Goal: Task Accomplishment & Management: Manage account settings

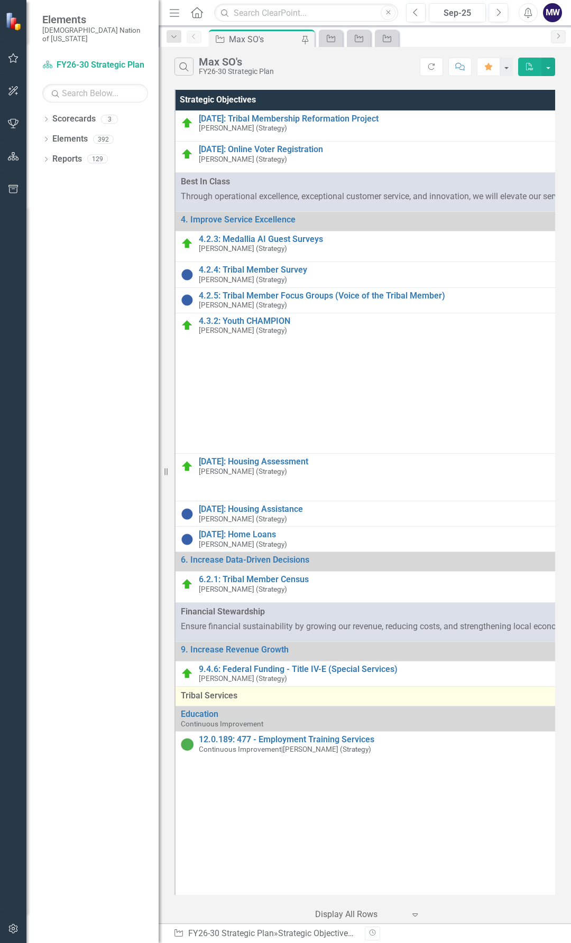
scroll to position [106, 0]
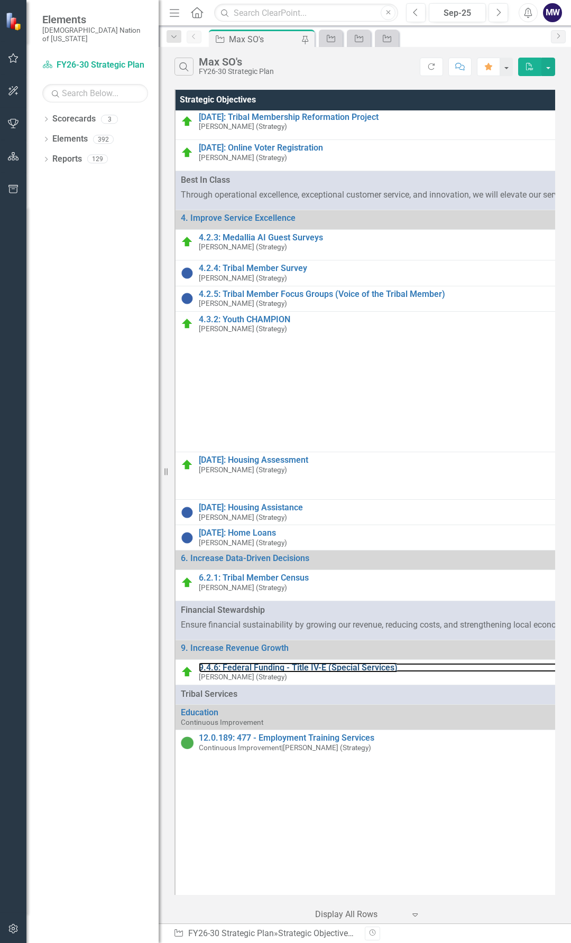
drag, startPoint x: 310, startPoint y: 674, endPoint x: 104, endPoint y: 726, distance: 212.5
click at [310, 673] on link "9.4.6: Federal Funding - Title IV-E (Special Services)" at bounding box center [395, 668] width 393 height 10
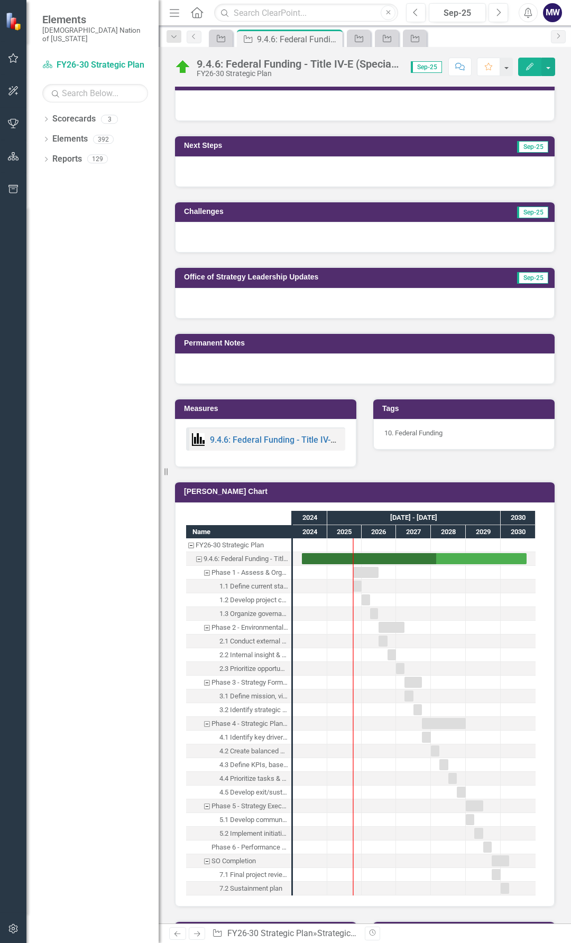
scroll to position [528, 0]
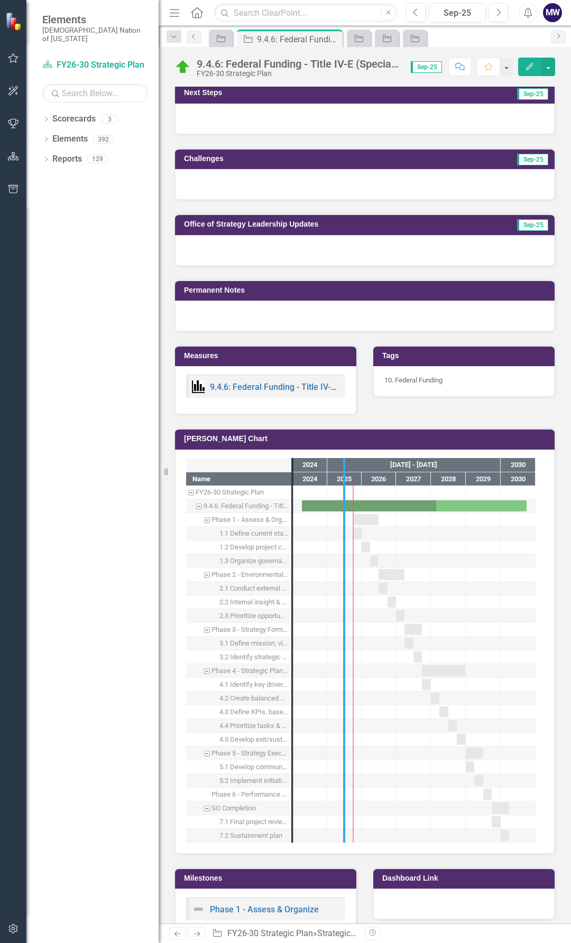
drag, startPoint x: 291, startPoint y: 713, endPoint x: 343, endPoint y: 720, distance: 52.3
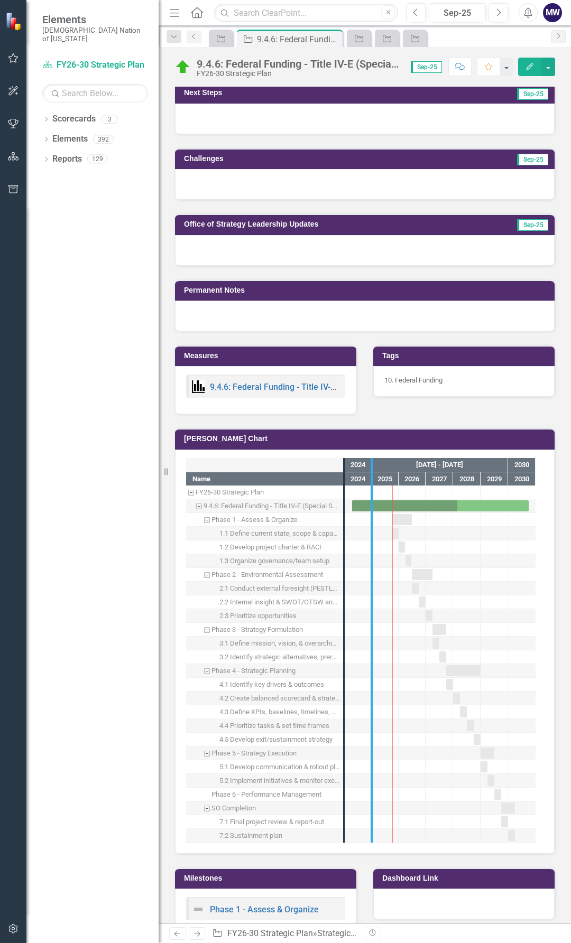
drag, startPoint x: 345, startPoint y: 745, endPoint x: 382, endPoint y: 746, distance: 37.0
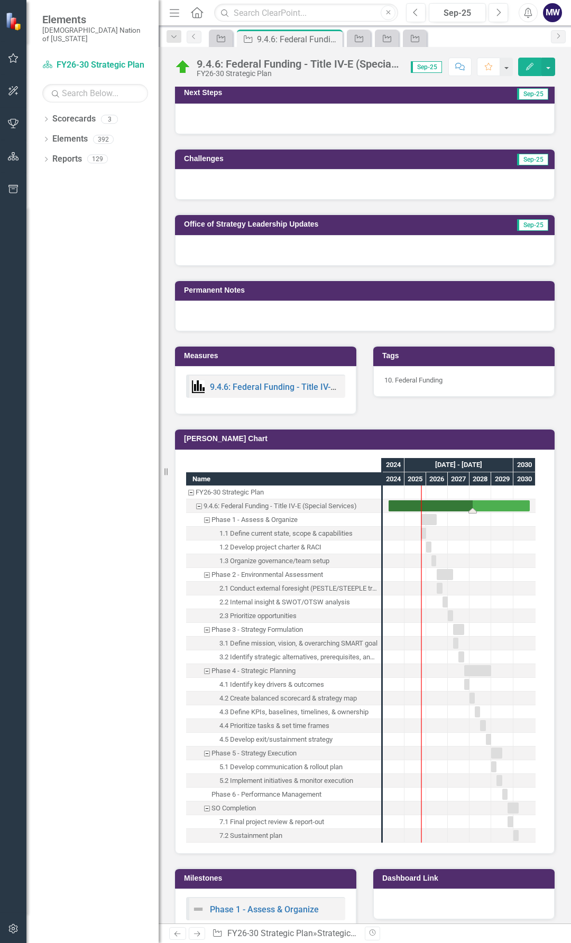
click at [401, 500] on div "Task: Start date: 2024-04-07 End date: 2030-09-30" at bounding box center [458, 505] width 141 height 11
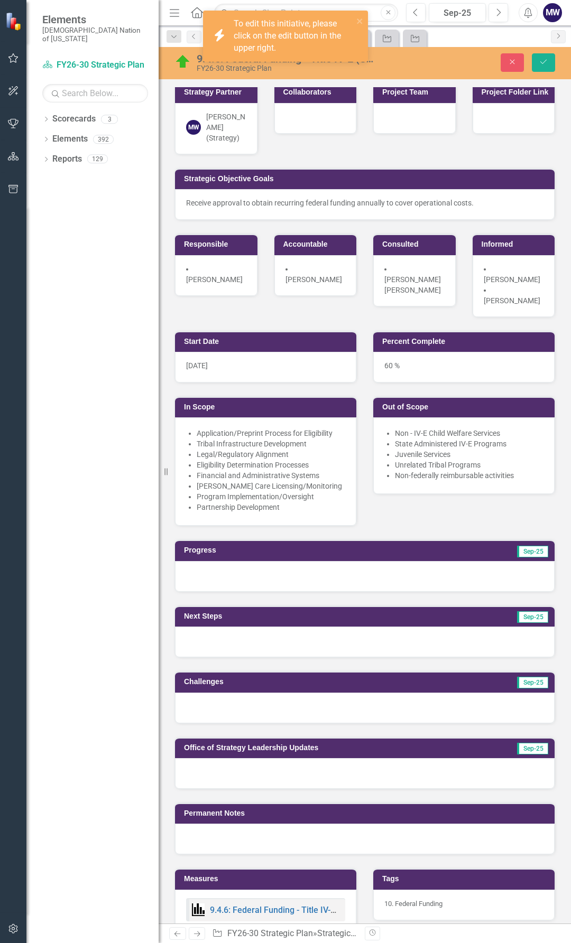
scroll to position [0, 0]
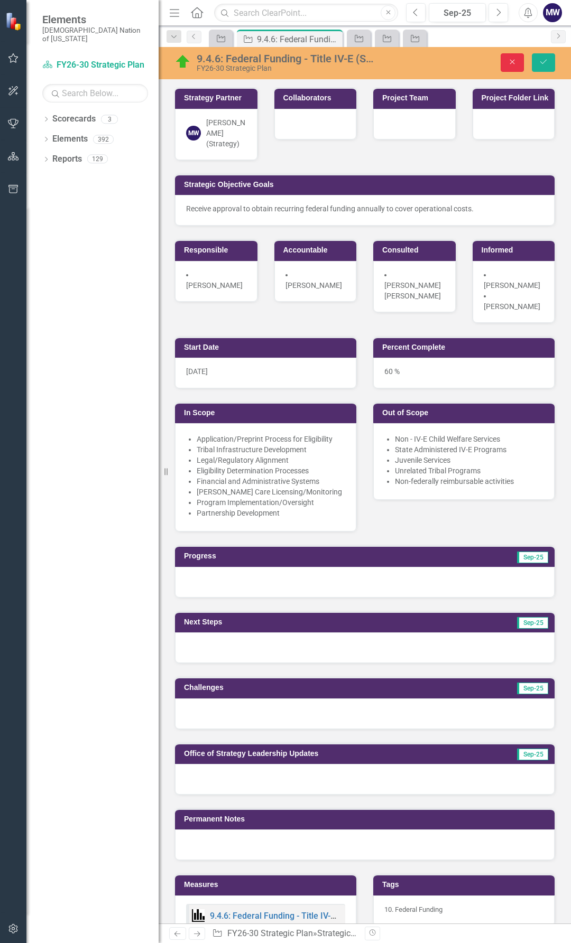
click at [515, 61] on icon "Close" at bounding box center [512, 61] width 10 height 7
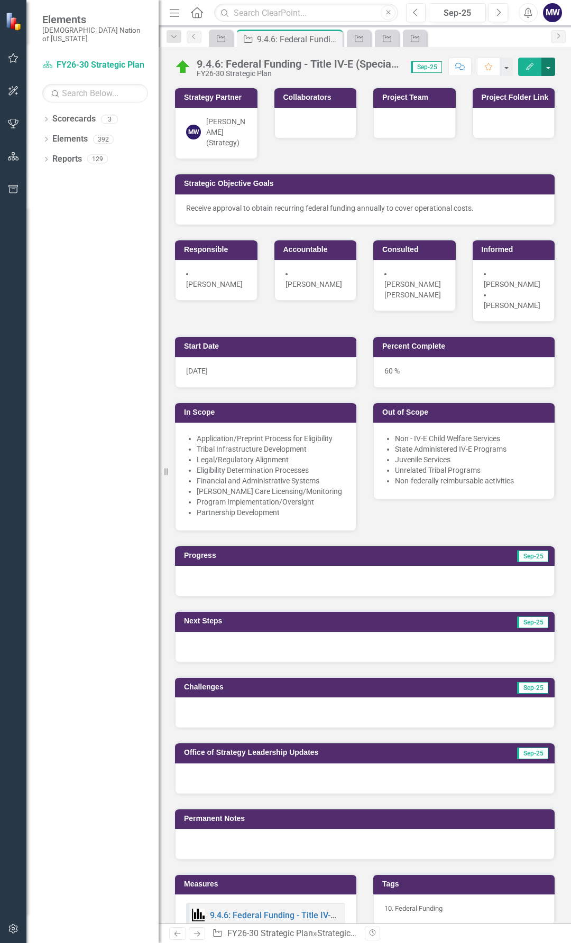
click at [545, 71] on button "button" at bounding box center [548, 67] width 14 height 18
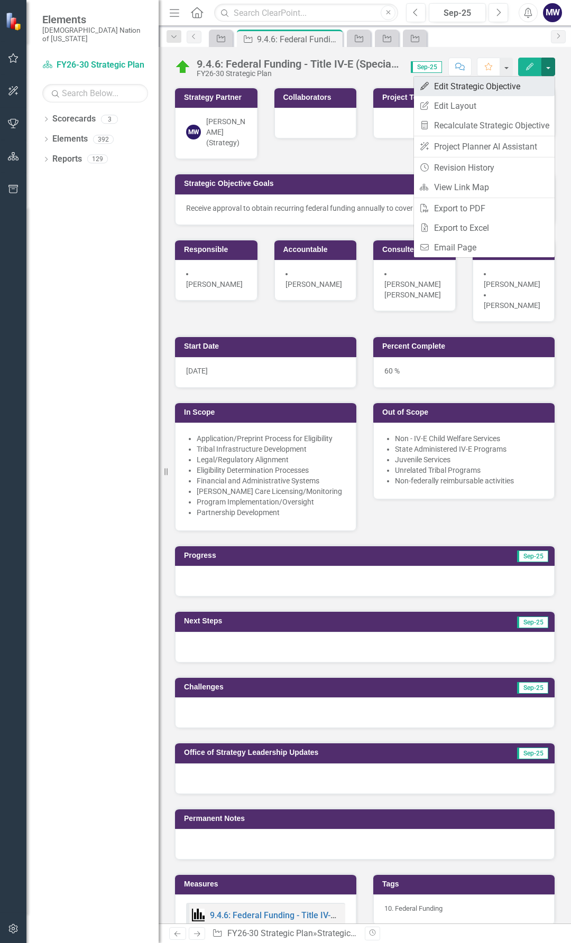
click at [462, 88] on link "Edit Edit Strategic Objective" at bounding box center [484, 87] width 141 height 20
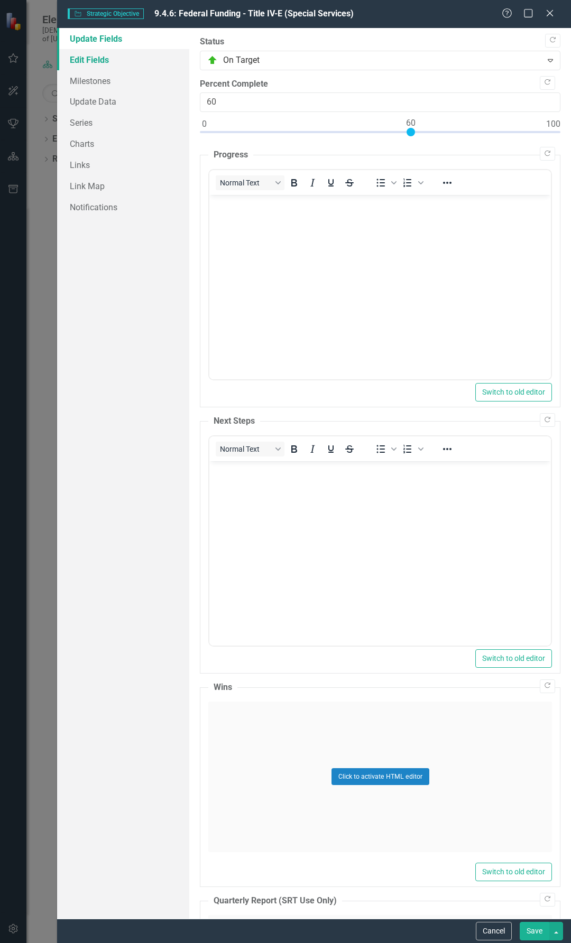
click at [84, 57] on link "Edit Fields" at bounding box center [123, 59] width 132 height 21
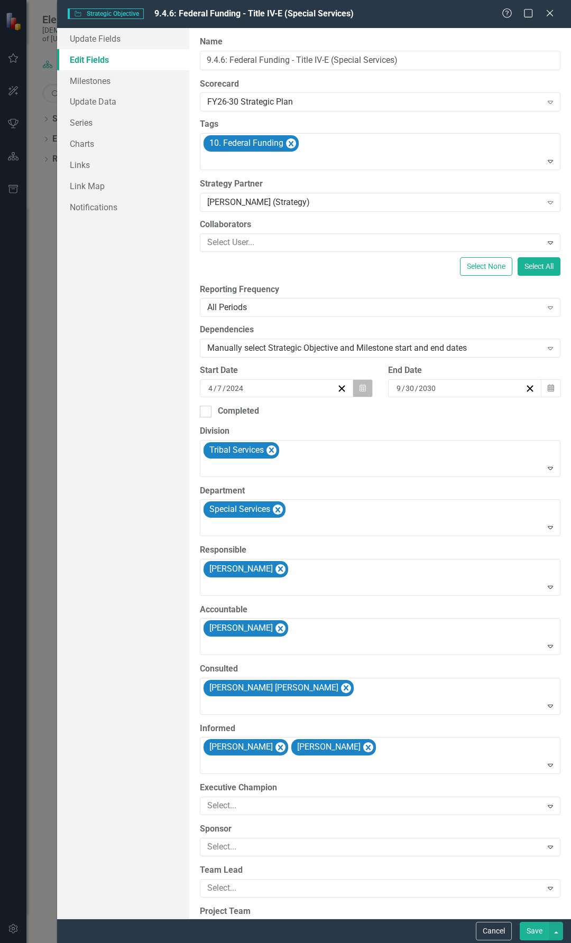
click at [360, 389] on icon "Calendar" at bounding box center [362, 388] width 6 height 7
click at [224, 416] on button "‹" at bounding box center [235, 408] width 23 height 23
click at [253, 412] on button "March 2024" at bounding box center [292, 408] width 91 height 23
click at [224, 415] on button "‹" at bounding box center [235, 408] width 23 height 23
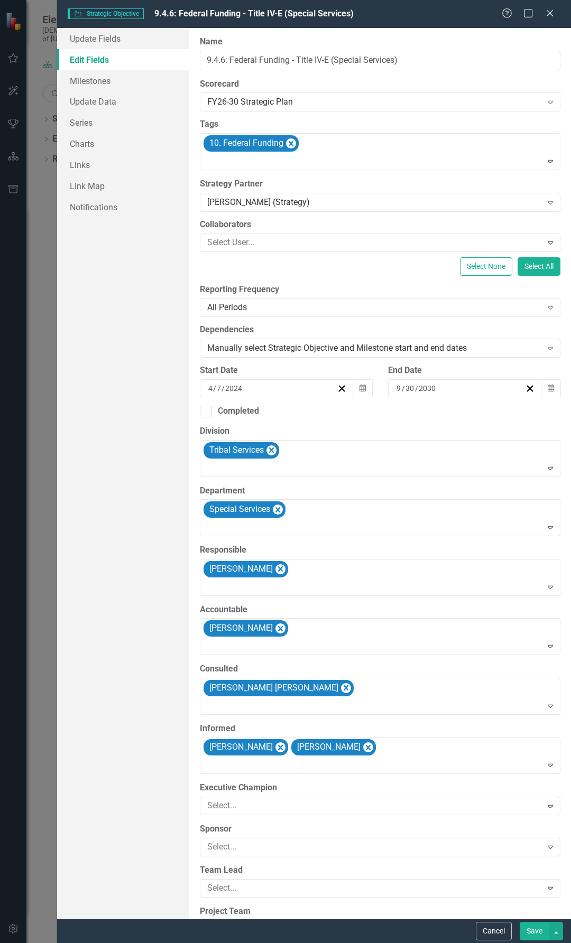
click at [224, 415] on button "‹" at bounding box center [235, 408] width 23 height 23
click at [223, 564] on button "October" at bounding box center [231, 554] width 61 height 38
click at [306, 451] on button "1" at bounding box center [319, 443] width 26 height 19
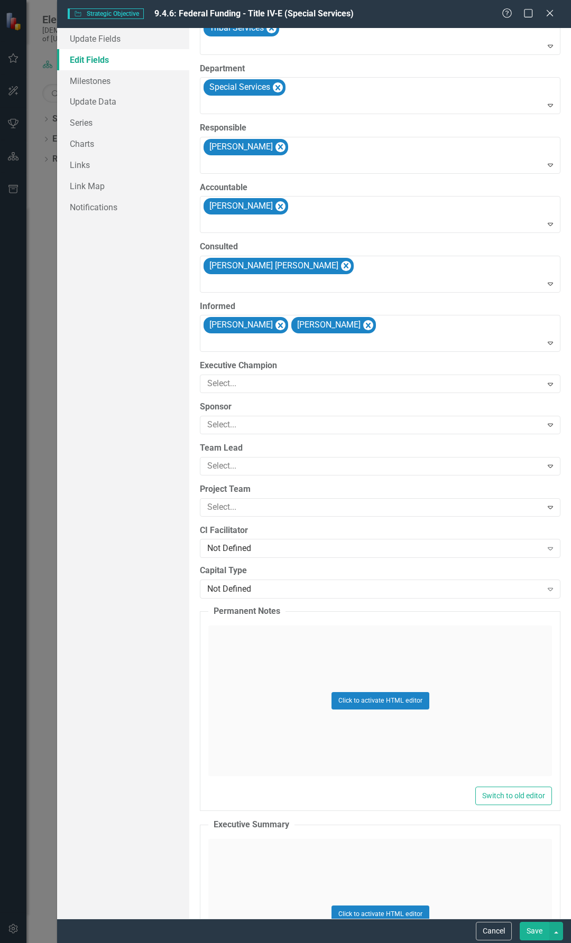
scroll to position [423, 0]
click at [535, 937] on button "Save" at bounding box center [534, 931] width 30 height 18
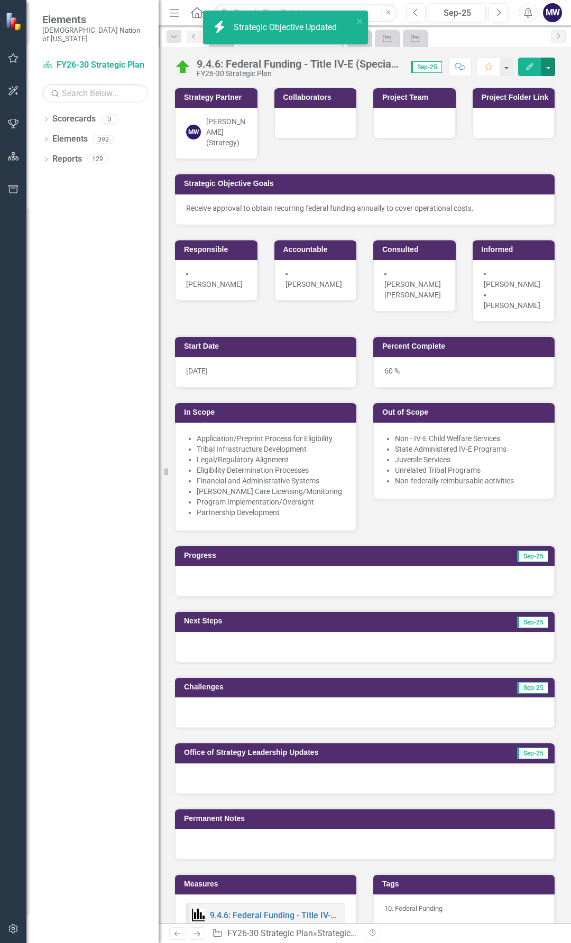
scroll to position [476, 0]
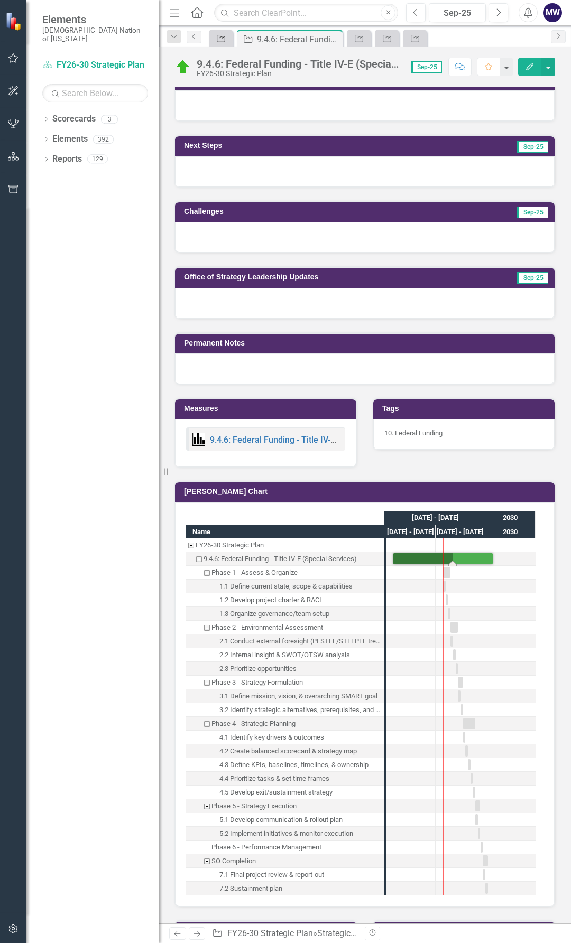
click at [207, 41] on span "Strategic Objective" at bounding box center [221, 38] width 28 height 17
click at [217, 38] on icon "Strategic Objective" at bounding box center [221, 38] width 11 height 8
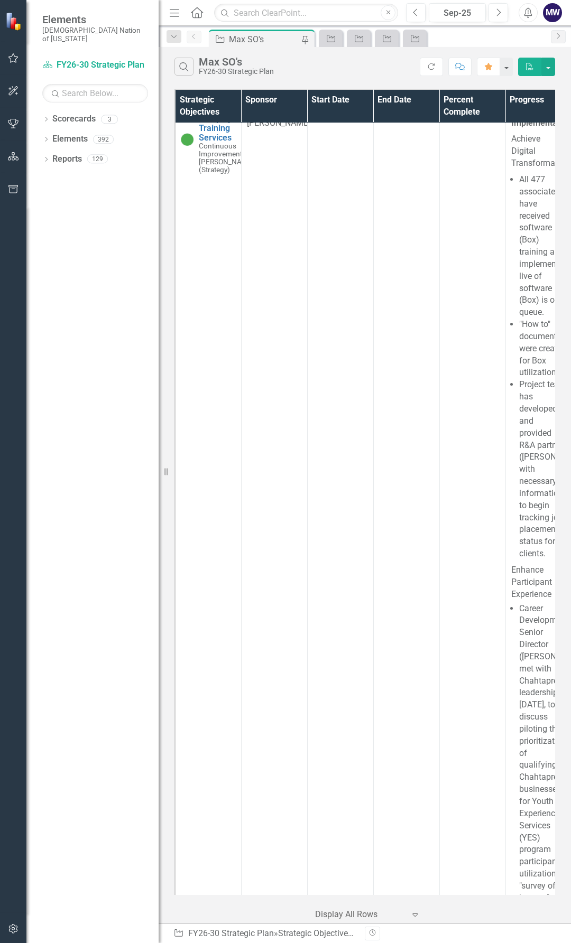
scroll to position [2008, 0]
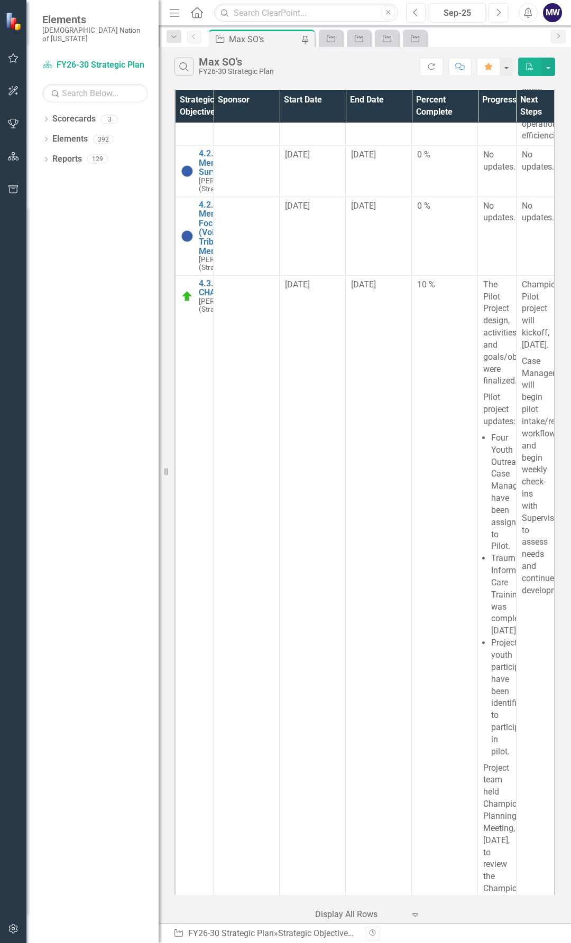
scroll to position [674, 0]
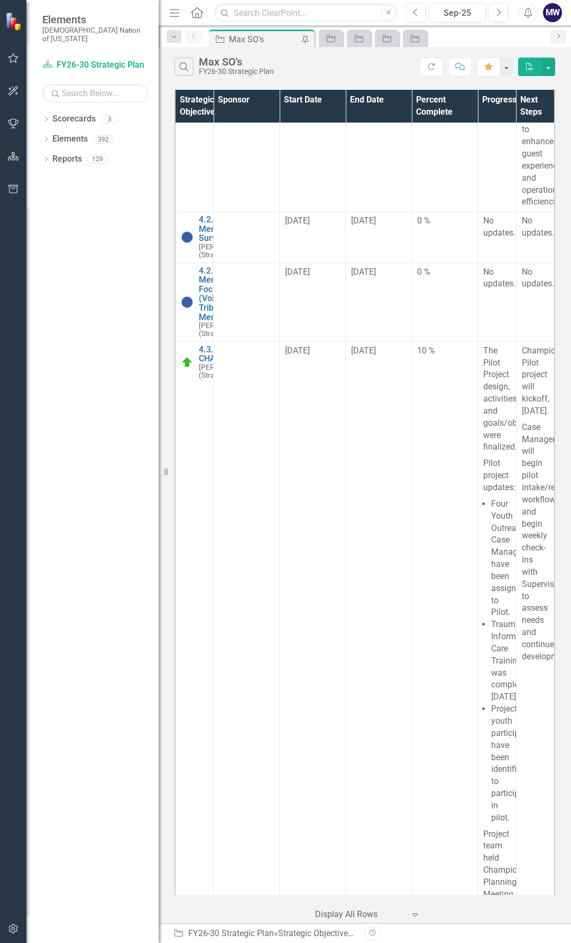
drag, startPoint x: 264, startPoint y: 452, endPoint x: 20, endPoint y: 679, distance: 333.5
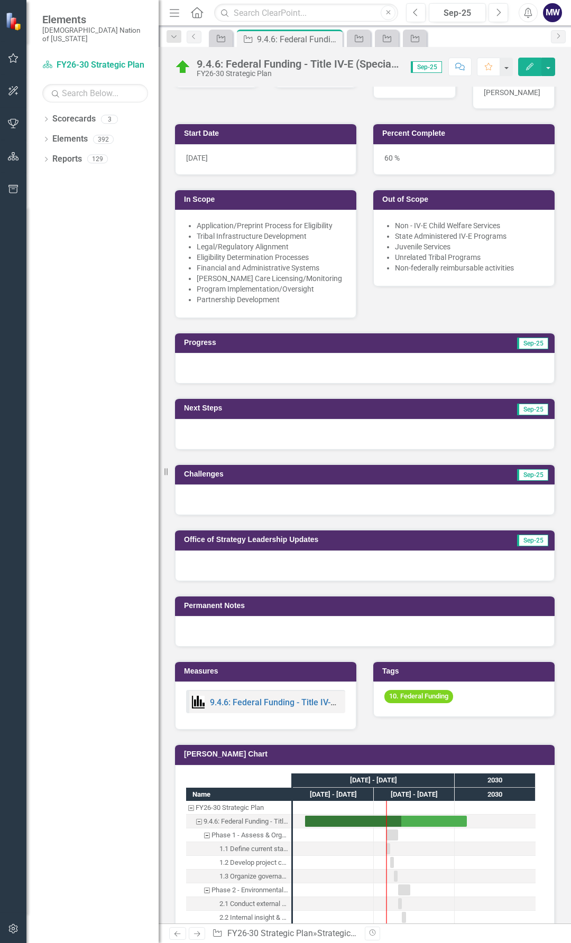
scroll to position [211, 0]
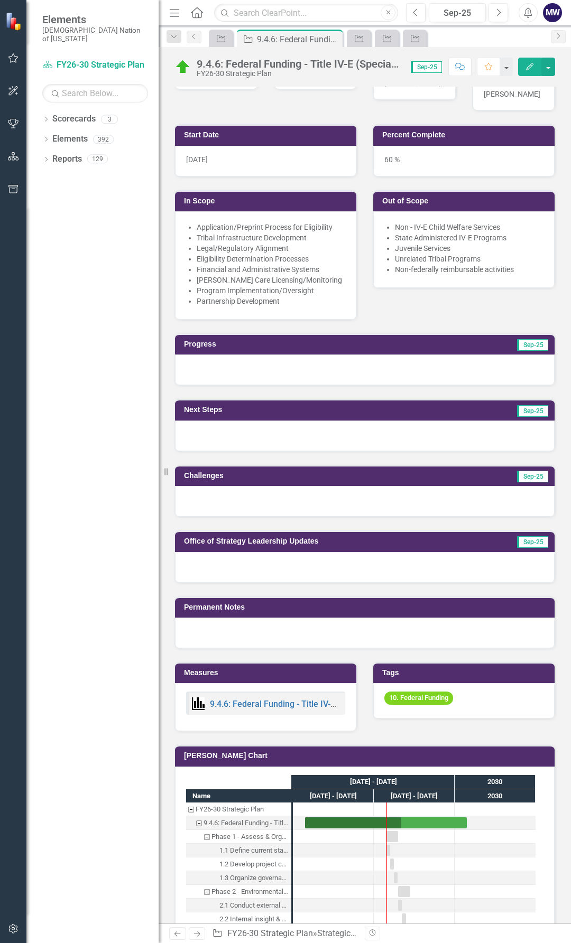
click at [295, 359] on div at bounding box center [364, 370] width 379 height 31
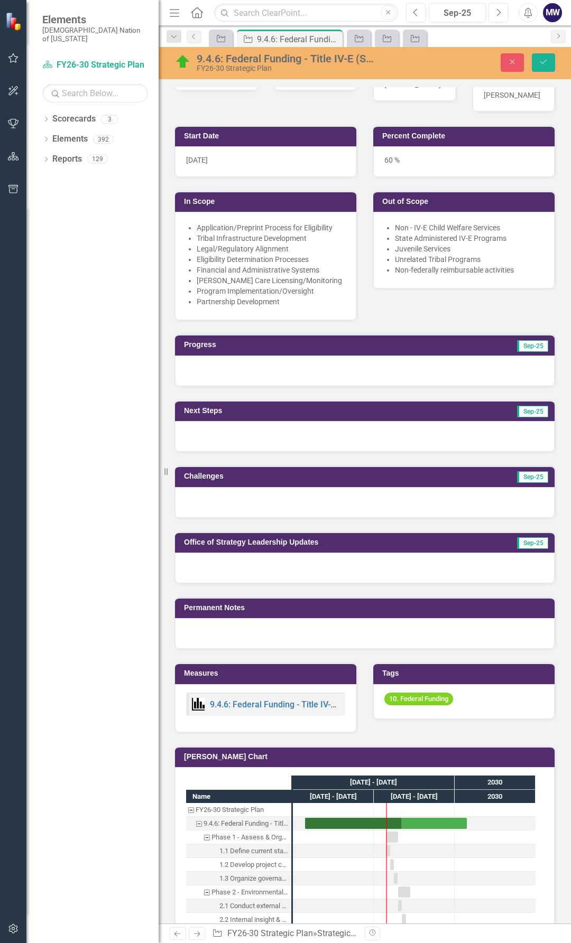
click at [251, 366] on div at bounding box center [364, 371] width 379 height 31
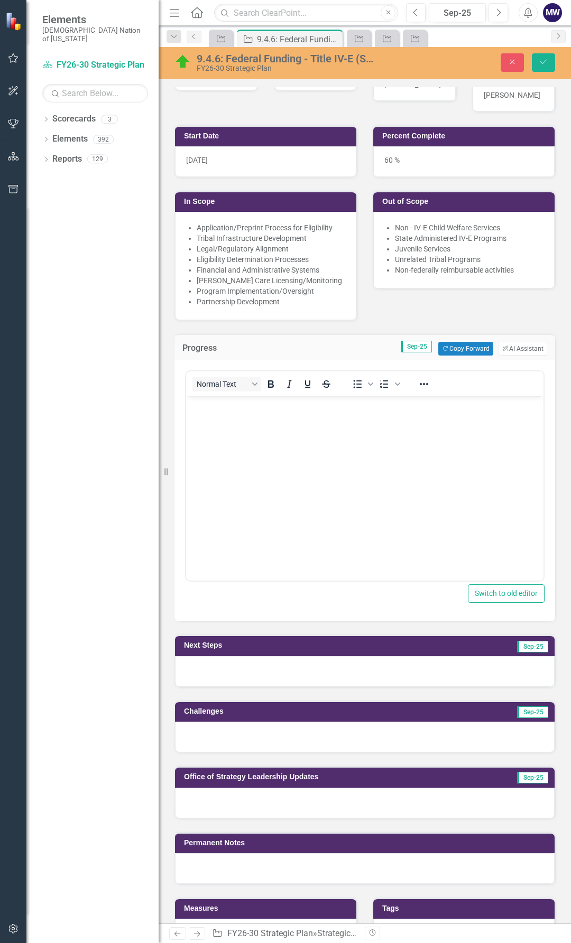
scroll to position [0, 0]
click at [259, 418] on body "Rich Text Area. Press ALT-0 for help." at bounding box center [364, 475] width 357 height 159
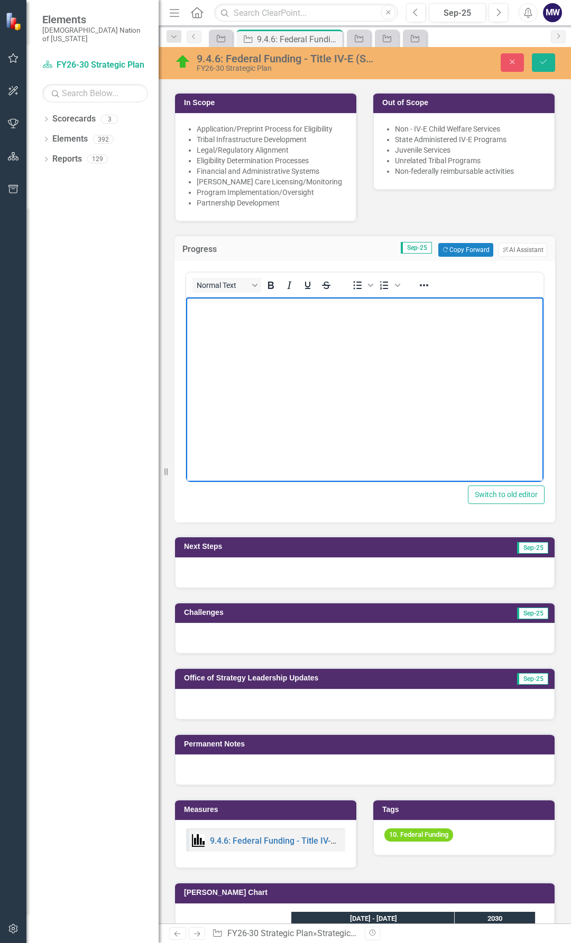
scroll to position [370, 0]
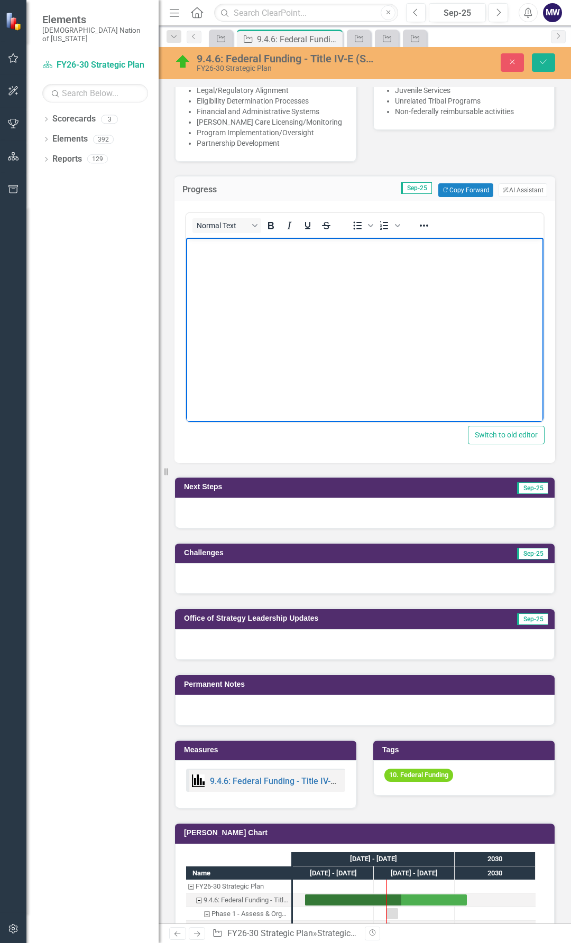
click at [240, 695] on div at bounding box center [364, 710] width 379 height 31
click at [239, 695] on div at bounding box center [364, 710] width 379 height 31
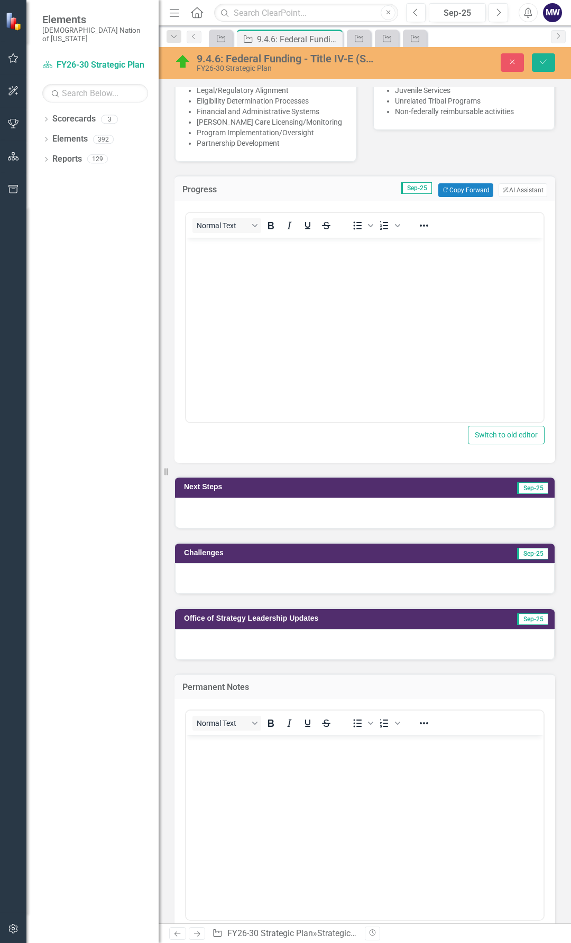
scroll to position [0, 0]
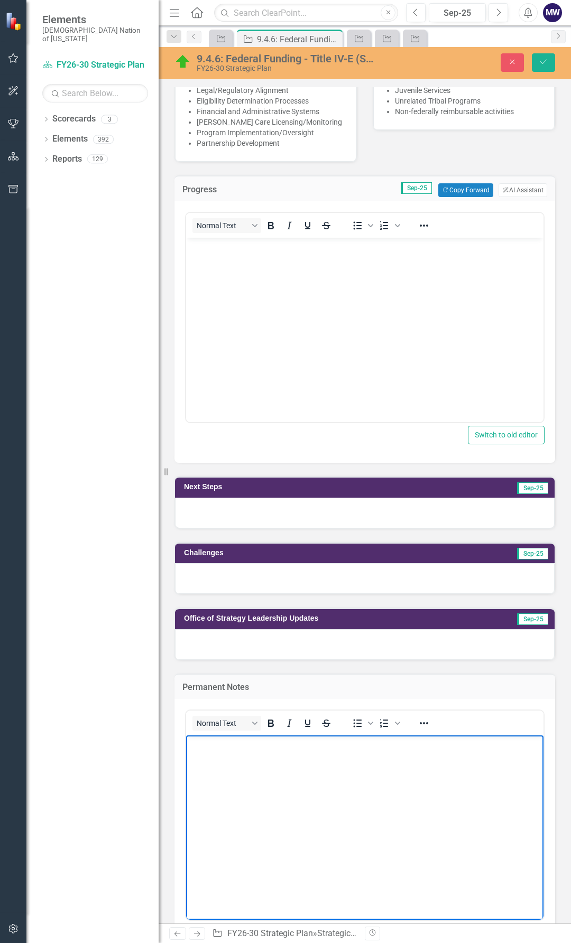
click at [230, 752] on body "Rich Text Area. Press ALT-0 for help." at bounding box center [364, 815] width 357 height 159
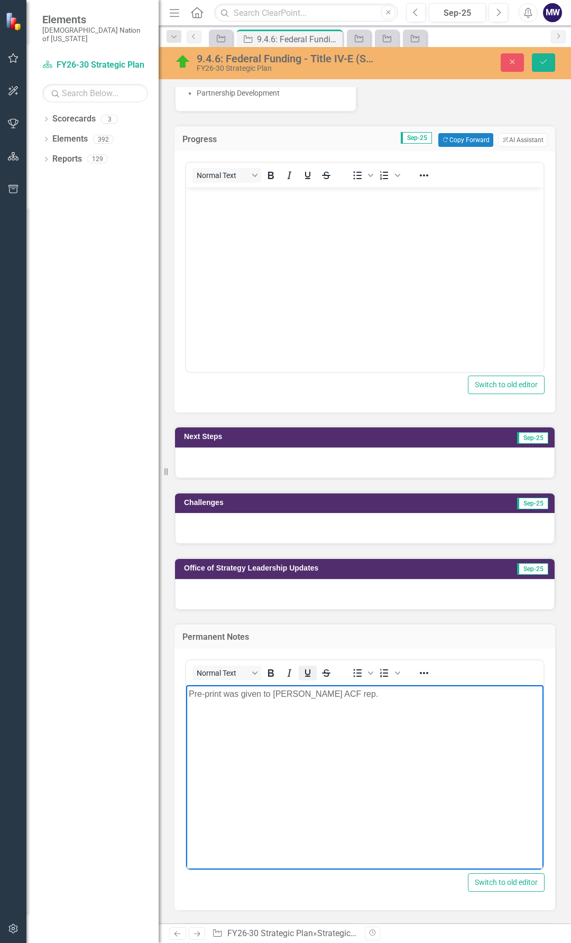
scroll to position [423, 0]
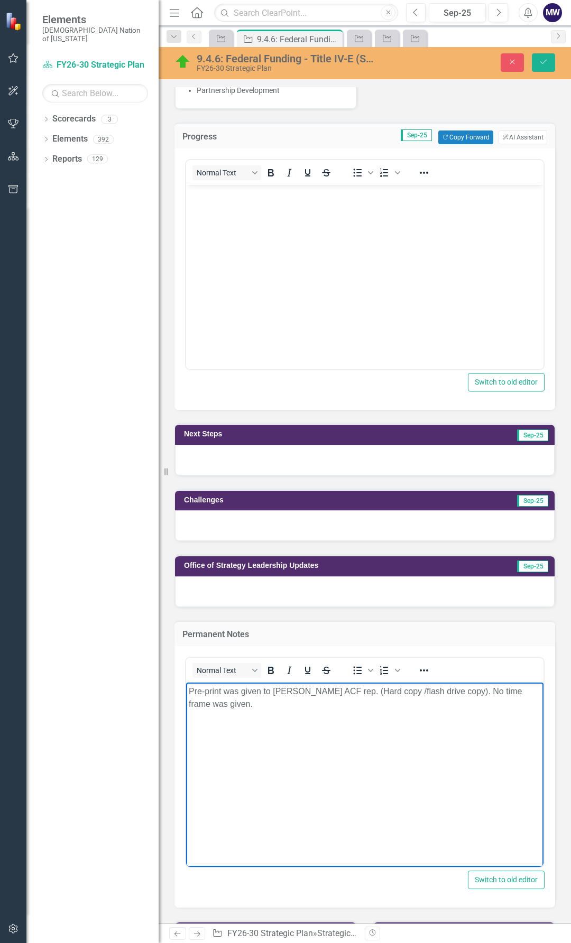
click at [447, 693] on p "Pre-print was given to [PERSON_NAME] ACF rep. (Hard copy /flash drive copy). No…" at bounding box center [365, 697] width 352 height 25
click at [326, 712] on p "Challenge - No time frame was given." at bounding box center [365, 713] width 352 height 13
click at [450, 691] on p "Pre-print was given to [PERSON_NAME] ACF rep. (Hard copy /flash drive copy)." at bounding box center [365, 691] width 352 height 13
click at [540, 64] on icon "Save" at bounding box center [544, 61] width 10 height 7
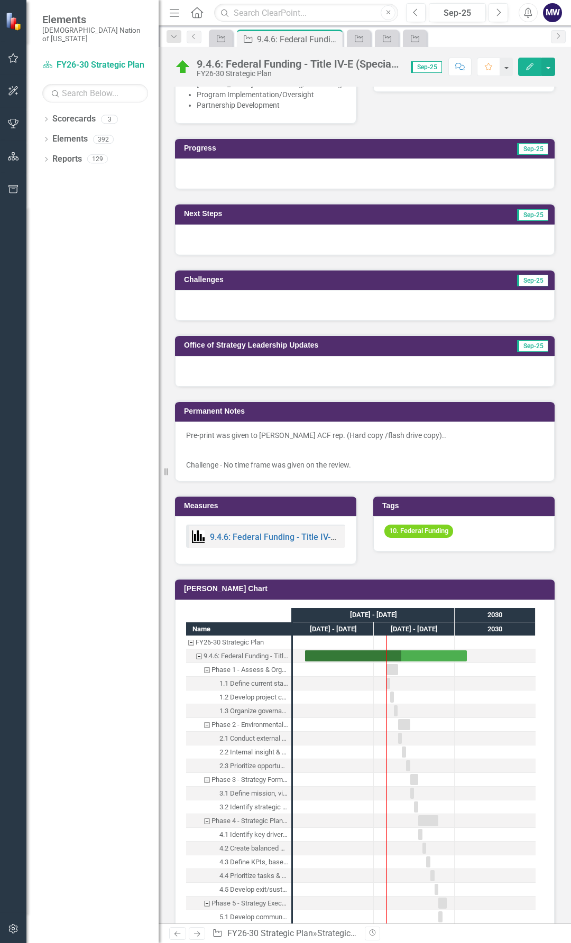
scroll to position [342, 0]
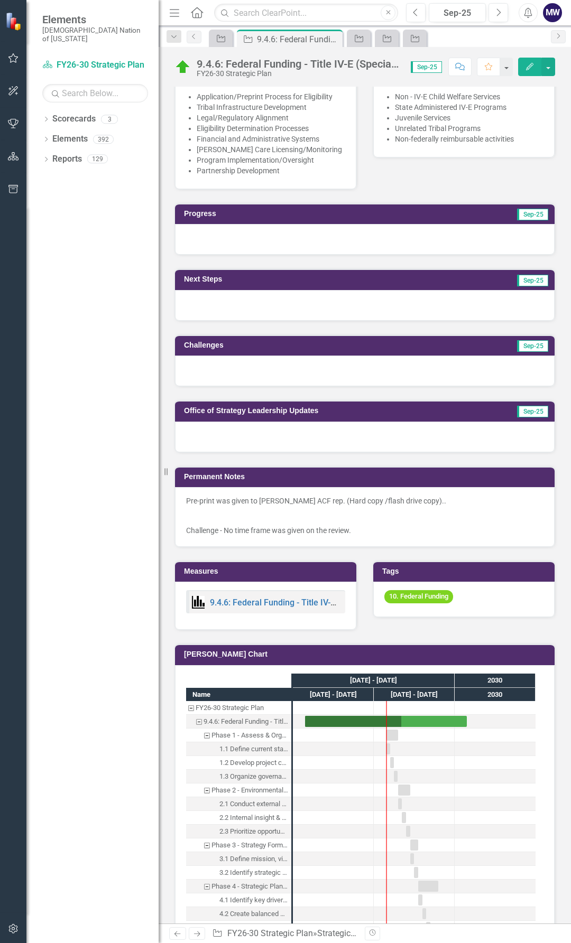
click at [369, 508] on p at bounding box center [364, 515] width 357 height 15
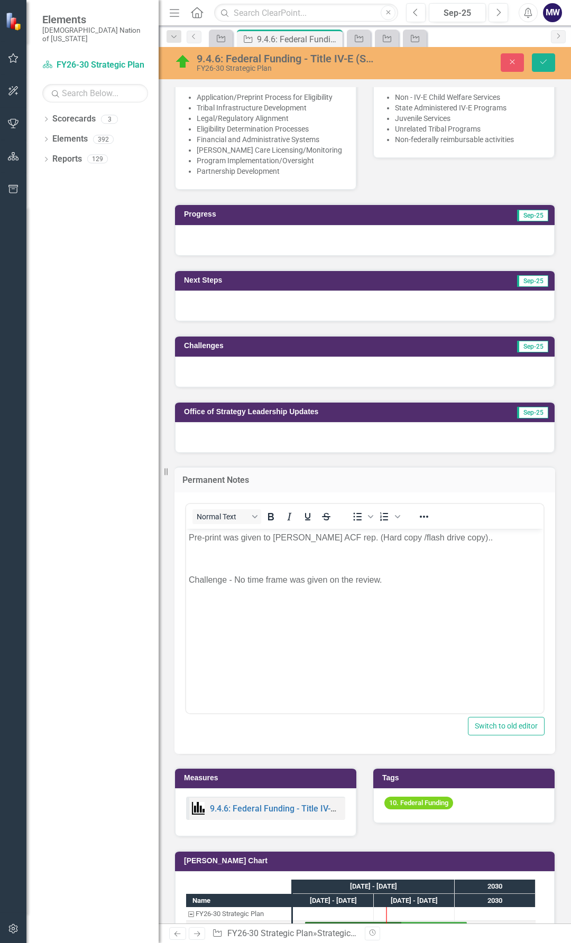
scroll to position [0, 0]
click at [224, 560] on p "0" at bounding box center [365, 558] width 352 height 13
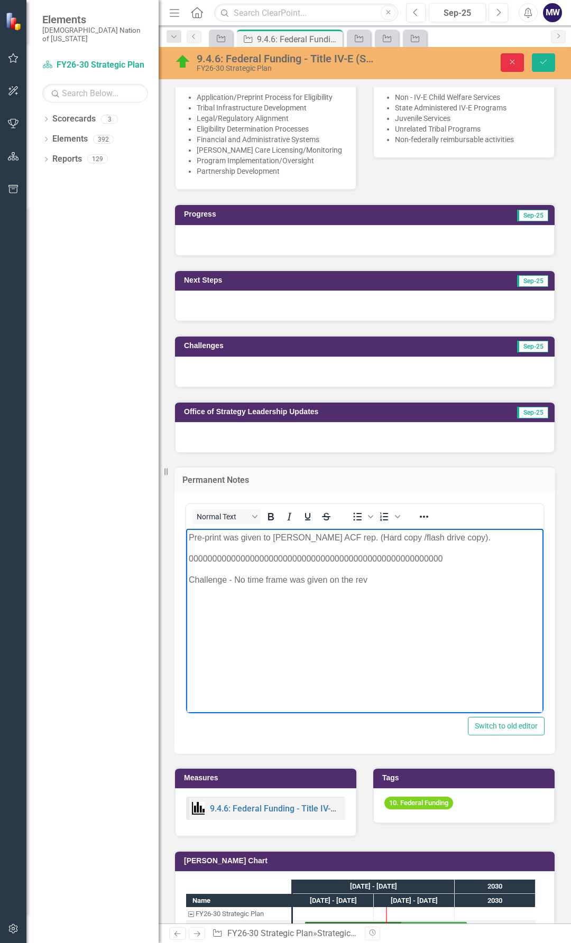
click at [508, 69] on button "Close" at bounding box center [511, 62] width 23 height 18
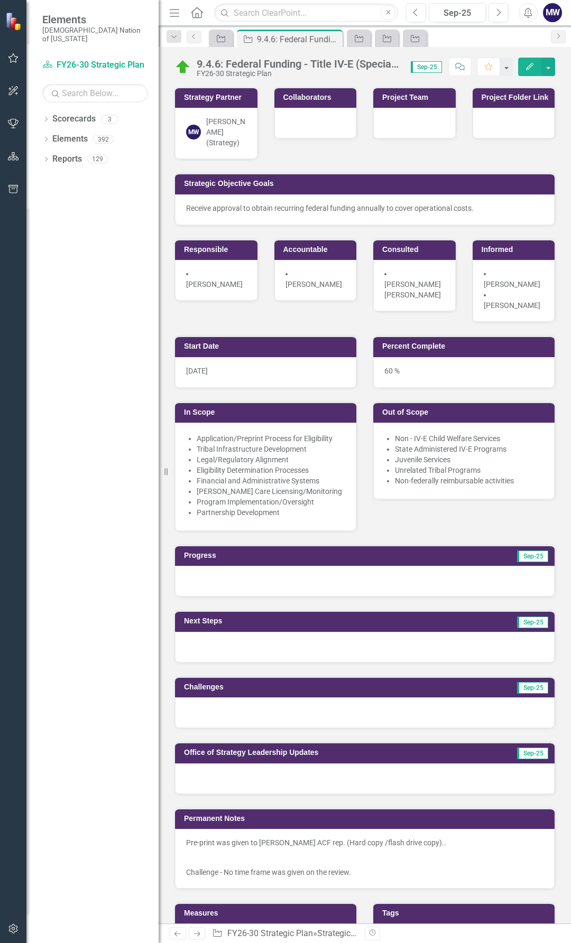
scroll to position [342, 0]
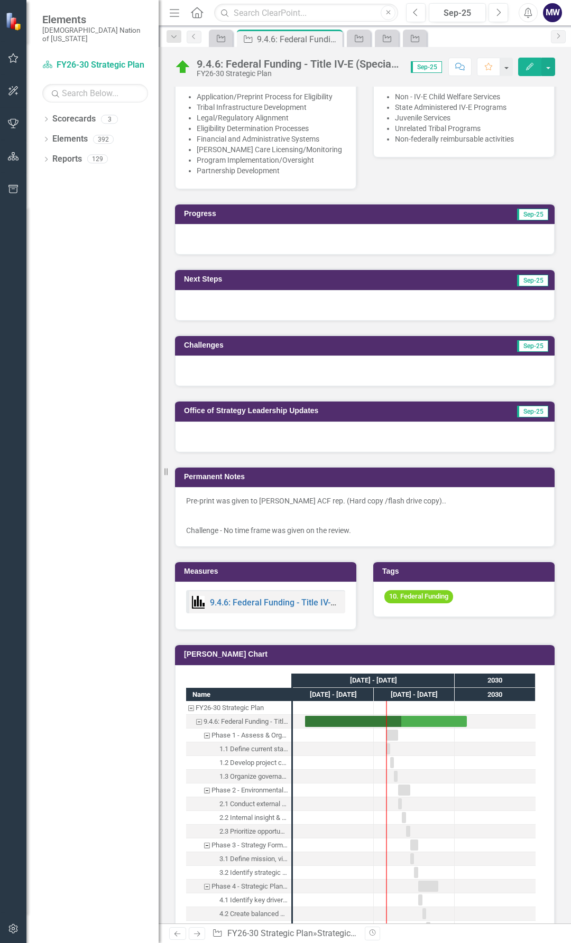
click at [369, 508] on p at bounding box center [364, 515] width 357 height 15
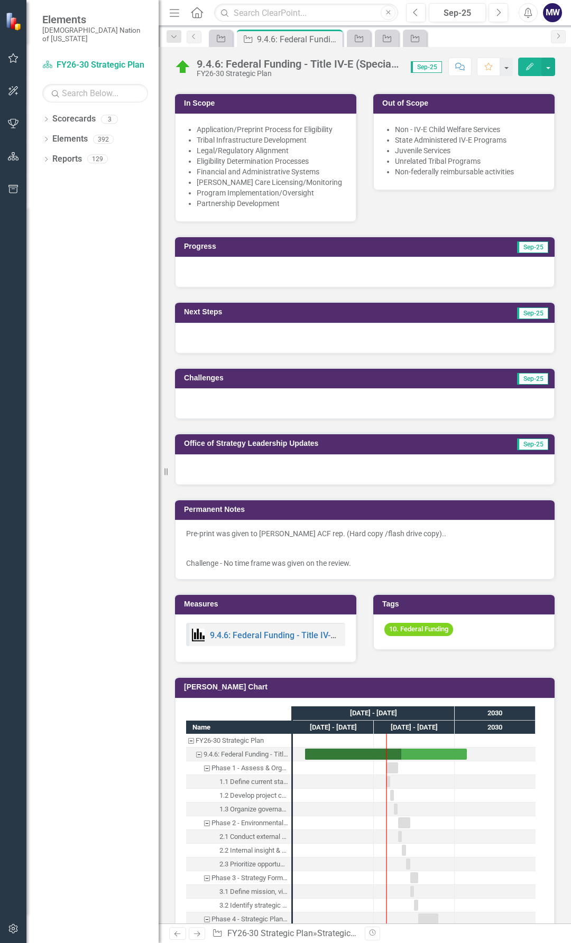
scroll to position [307, 0]
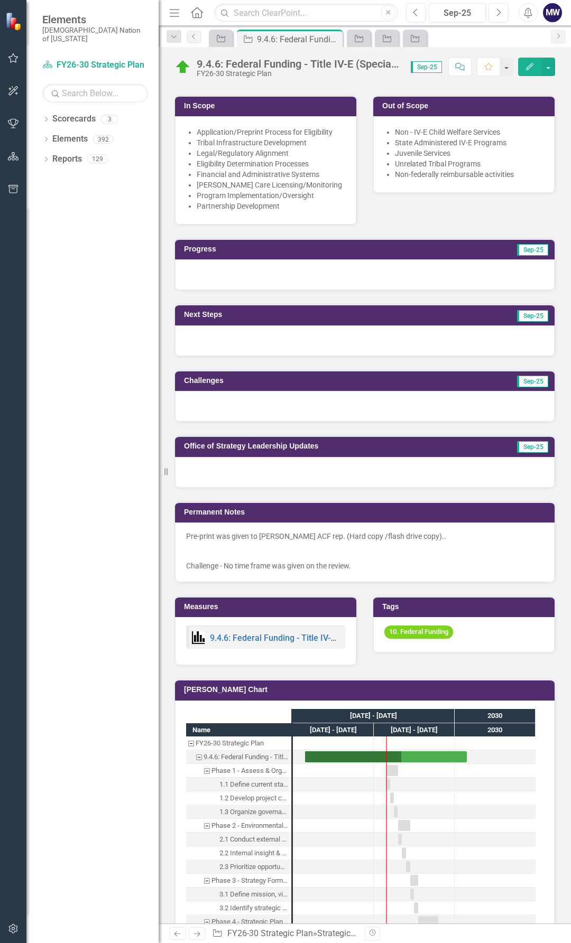
click at [316, 265] on div at bounding box center [364, 274] width 379 height 31
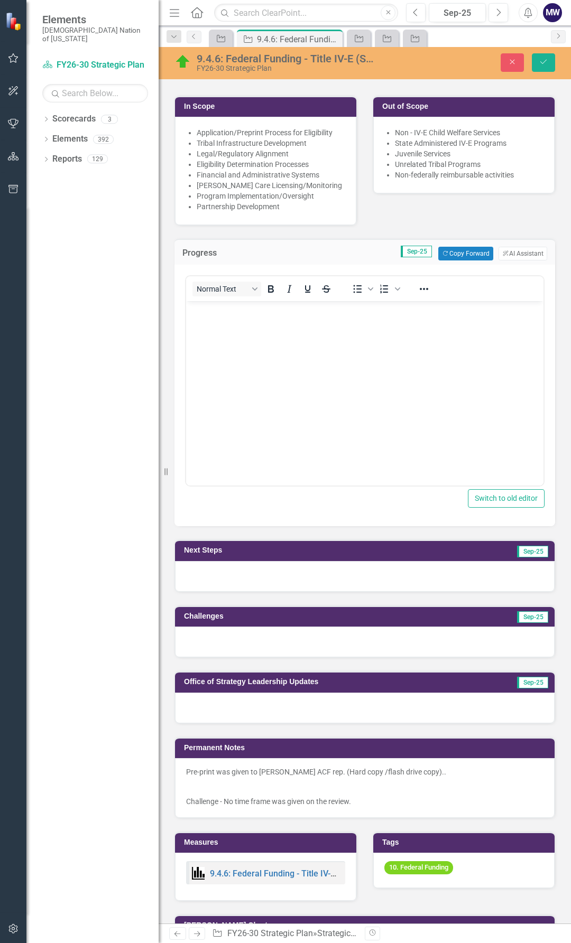
scroll to position [0, 0]
click at [263, 333] on body "Rich Text Area. Press ALT-0 for help." at bounding box center [364, 380] width 357 height 159
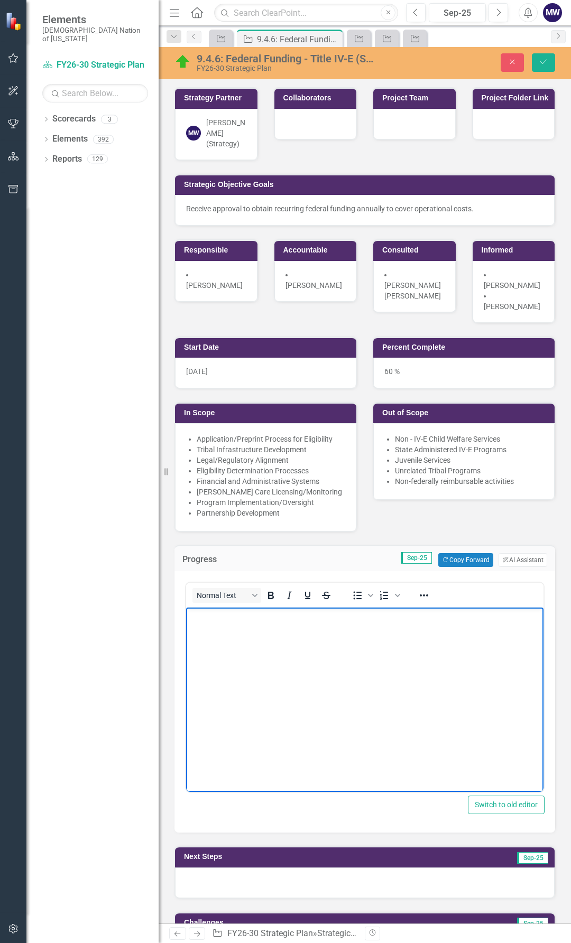
scroll to position [307, 0]
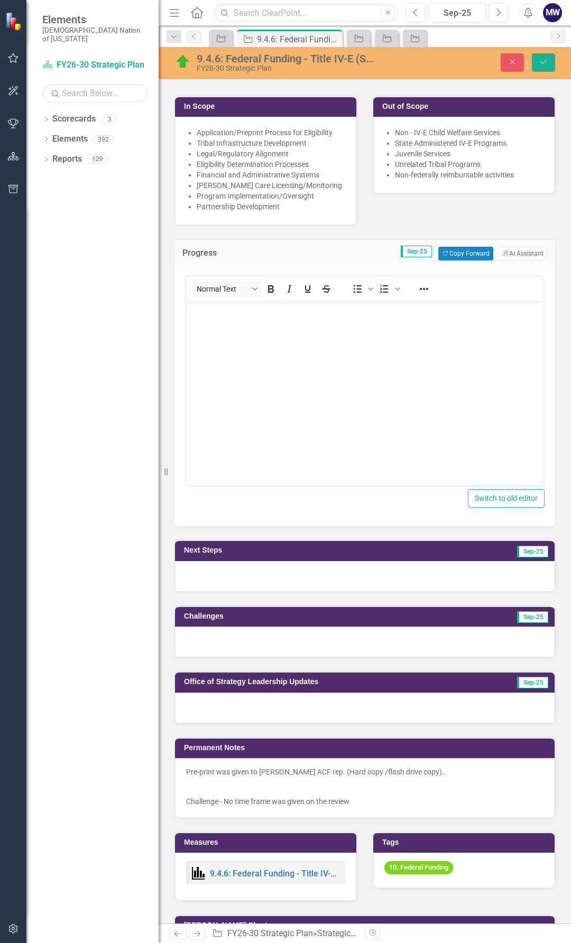
click at [287, 779] on p at bounding box center [364, 786] width 357 height 15
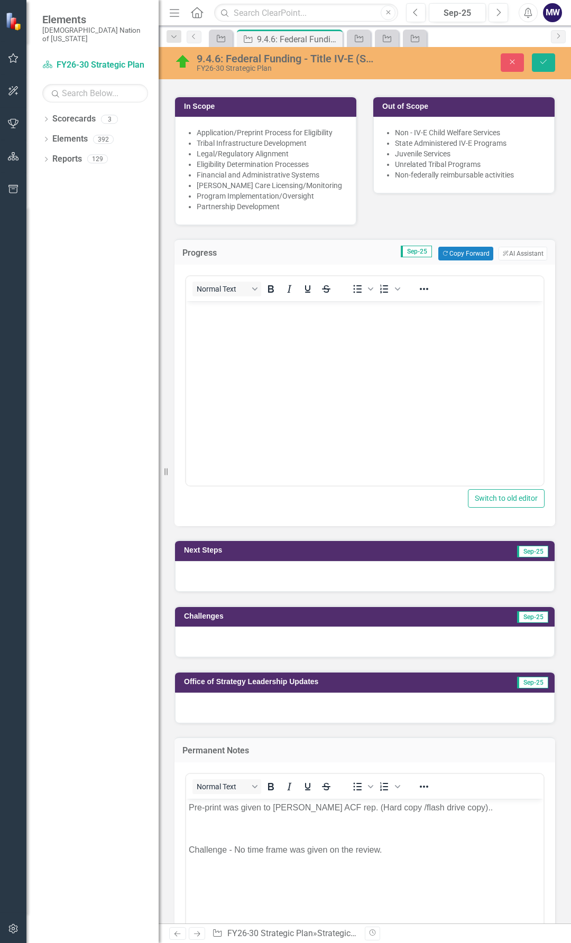
scroll to position [0, 0]
click at [229, 823] on p "Rich Text Area. Press ALT-0 for help." at bounding box center [365, 829] width 352 height 13
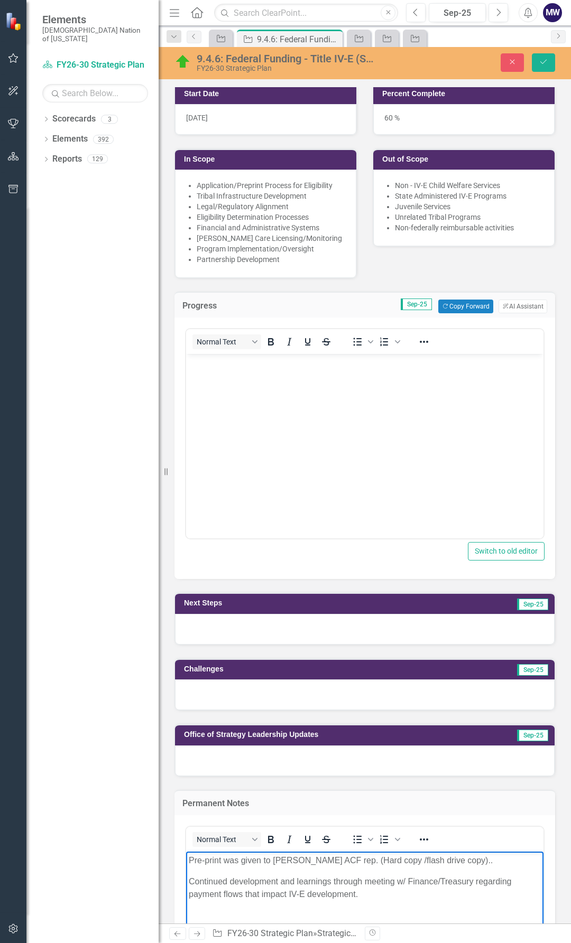
scroll to position [324, 0]
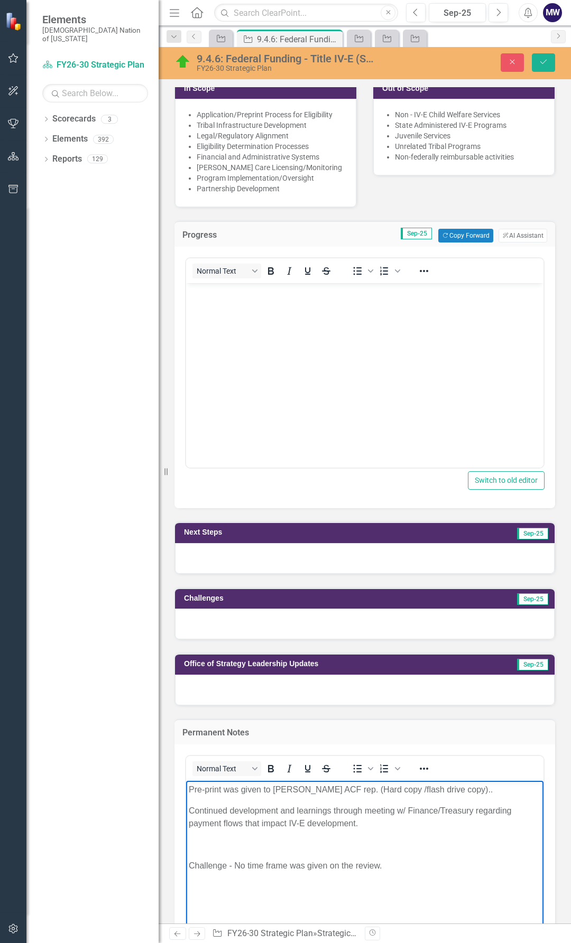
click at [235, 831] on body "Pre-print was given to Charla ACF rep. (Hard copy /flash drive copy).. Continue…" at bounding box center [364, 860] width 357 height 159
click at [460, 793] on p "Pre-print was given to [PERSON_NAME] ACF rep. (Hard copy /flash drive copy).." at bounding box center [365, 790] width 352 height 13
drag, startPoint x: 359, startPoint y: 823, endPoint x: 372, endPoint y: 1559, distance: 736.8
click at [186, 788] on html "Pre-print was given to Charla ACF rep. (Hard copy /flash drive copy). September…" at bounding box center [364, 860] width 357 height 159
copy body "Pre-print was given to Charla ACF rep. (Hard copy /flash drive copy). September…"
